Goal: Transaction & Acquisition: Purchase product/service

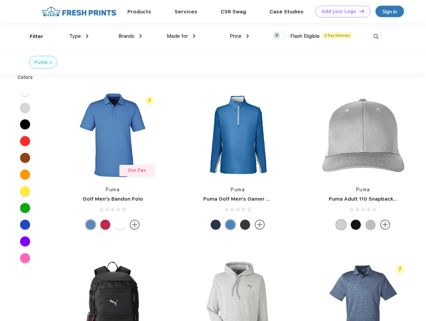
click at [340, 11] on link "Add your Logo Design Tool" at bounding box center [342, 12] width 55 height 12
click at [0, 0] on div "Design Tool" at bounding box center [0, 0] width 0 height 0
click at [358, 11] on link "Add your Logo Design Tool" at bounding box center [342, 12] width 55 height 12
click at [32, 36] on div "Filter" at bounding box center [37, 37] width 14 height 8
click at [79, 36] on span "Type" at bounding box center [75, 36] width 12 height 6
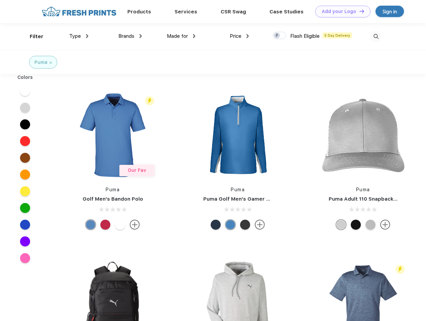
click at [130, 36] on span "Brands" at bounding box center [126, 36] width 16 height 6
click at [181, 36] on span "Made for" at bounding box center [177, 36] width 21 height 6
click at [239, 36] on span "Price" at bounding box center [236, 36] width 12 height 6
click at [279, 36] on div at bounding box center [279, 35] width 13 height 7
click at [277, 36] on input "checkbox" at bounding box center [275, 33] width 4 height 4
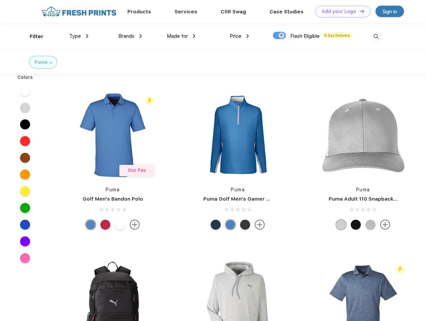
click at [376, 36] on img at bounding box center [375, 36] width 11 height 11
